Goal: Task Accomplishment & Management: Manage account settings

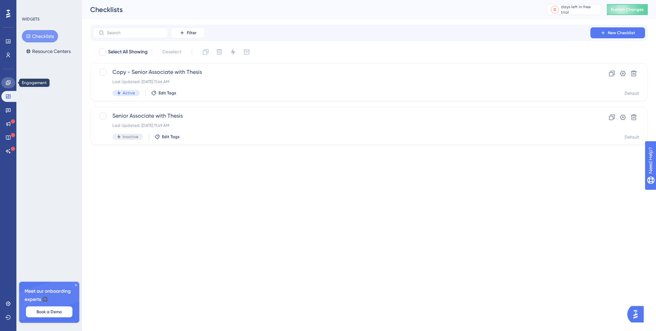
click at [11, 83] on icon at bounding box center [7, 82] width 5 height 5
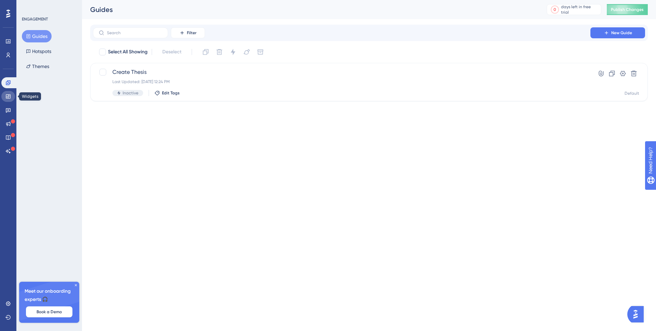
click at [6, 94] on icon at bounding box center [7, 96] width 5 height 5
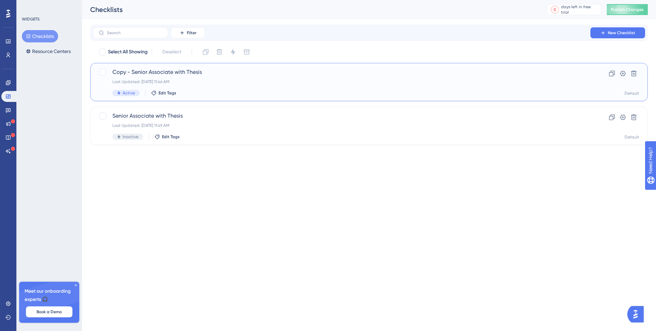
click at [219, 73] on span "Copy - Senior Associate with Thesis" at bounding box center [341, 72] width 458 height 8
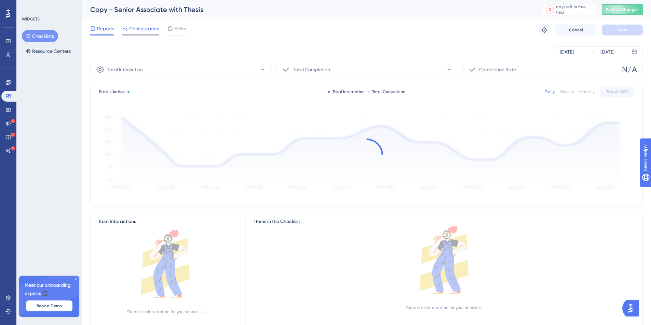
click at [143, 26] on span "Configuration" at bounding box center [144, 29] width 30 height 8
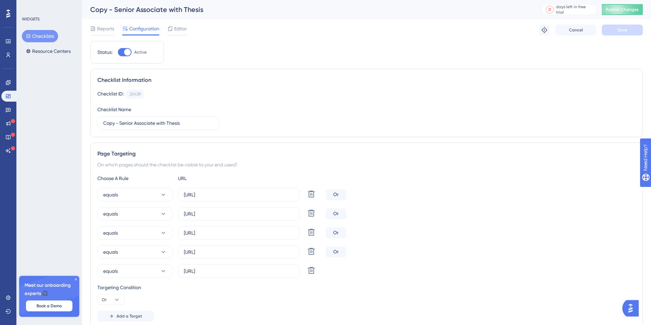
click at [124, 54] on div at bounding box center [127, 52] width 7 height 7
click at [118, 53] on input "Active" at bounding box center [117, 52] width 0 height 0
checkbox input "false"
click at [631, 32] on button "Save" at bounding box center [621, 30] width 41 height 11
click at [11, 83] on link at bounding box center [8, 82] width 14 height 11
